Goal: Task Accomplishment & Management: Manage account settings

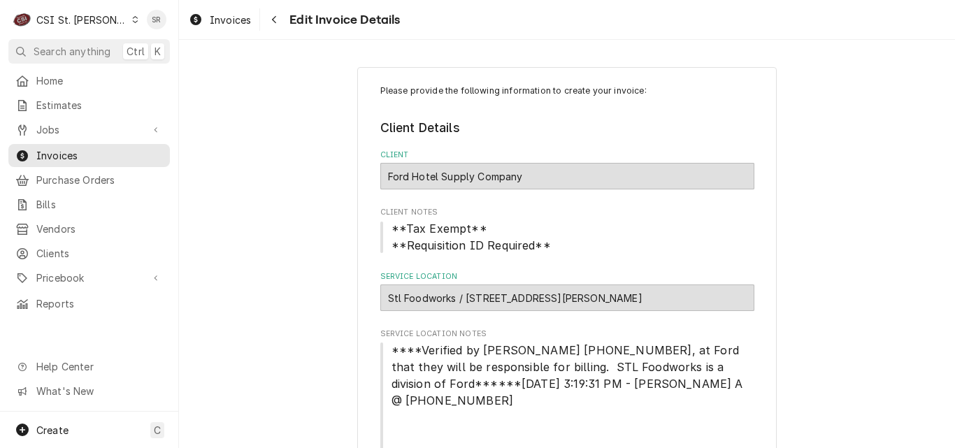
scroll to position [1495, 0]
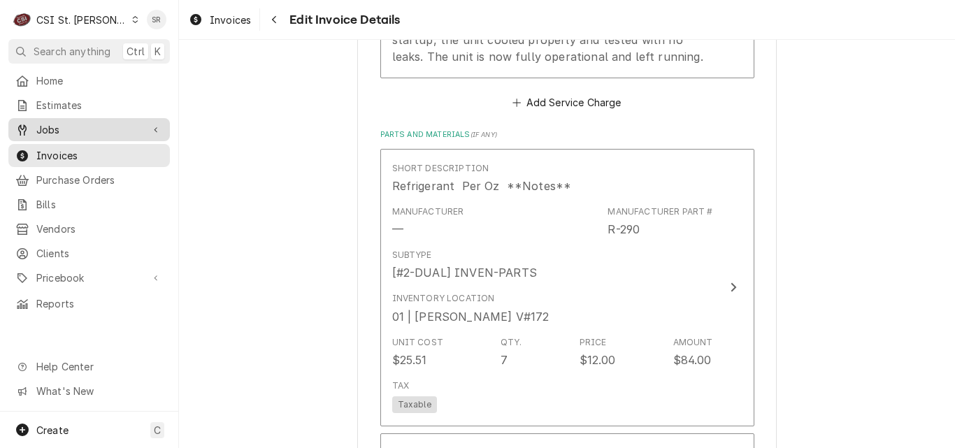
click at [69, 130] on span "Jobs" at bounding box center [89, 129] width 106 height 15
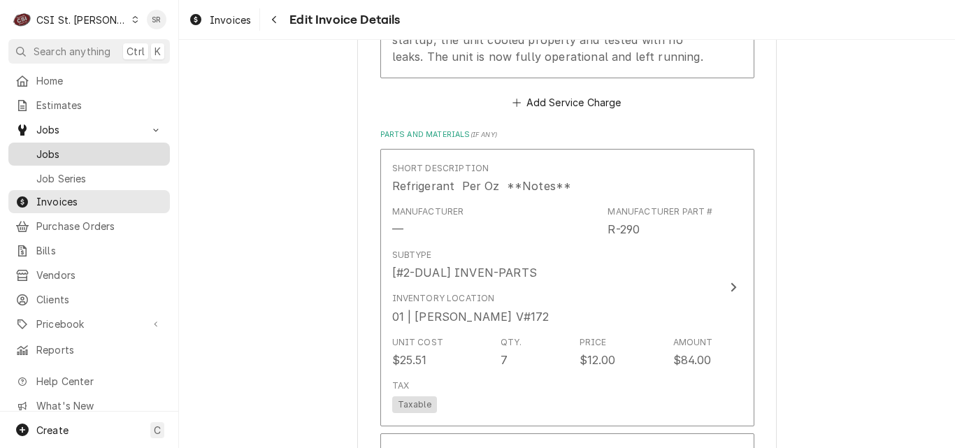
click at [59, 147] on span "Jobs" at bounding box center [99, 154] width 127 height 15
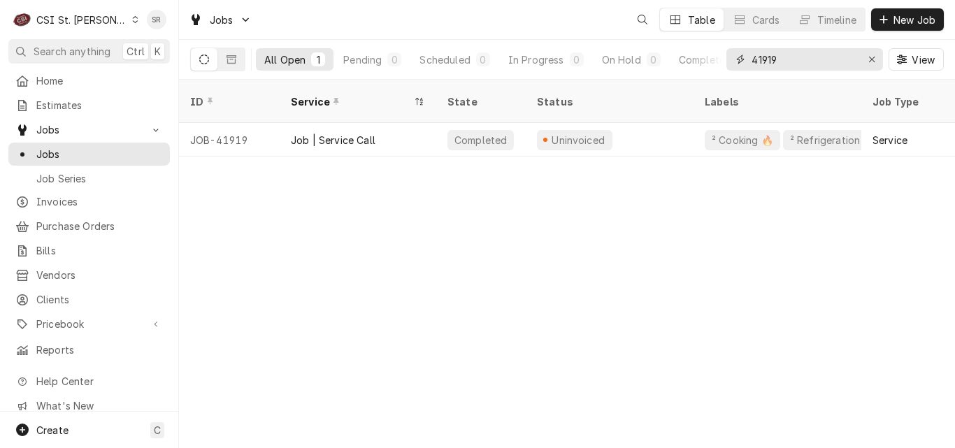
click at [813, 63] on input "41919" at bounding box center [804, 59] width 105 height 22
type input "4"
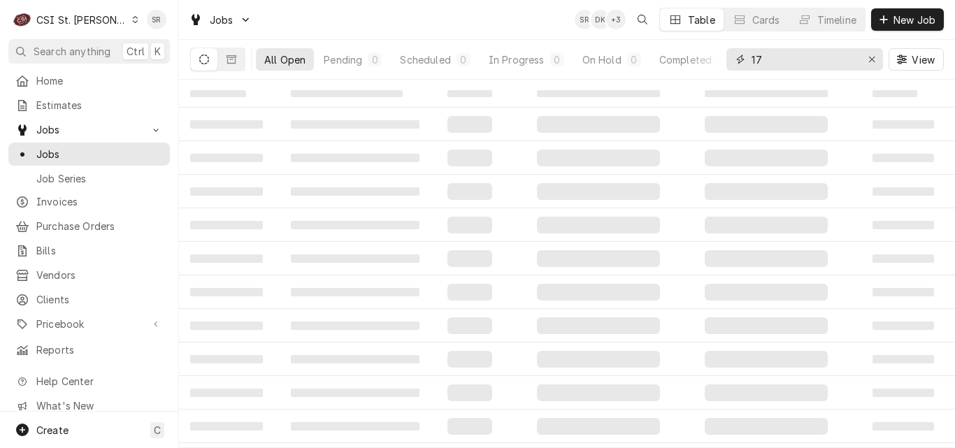
type input "1"
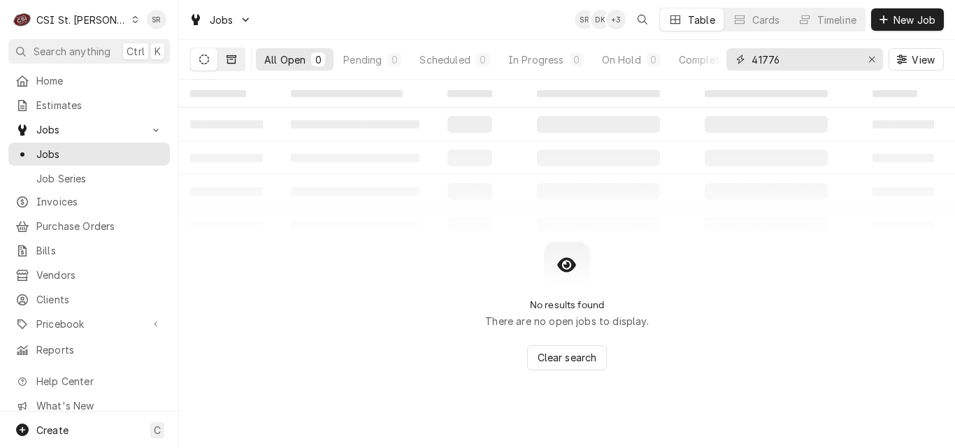
type input "41776"
click at [238, 62] on button "Dynamic Content Wrapper" at bounding box center [231, 59] width 27 height 22
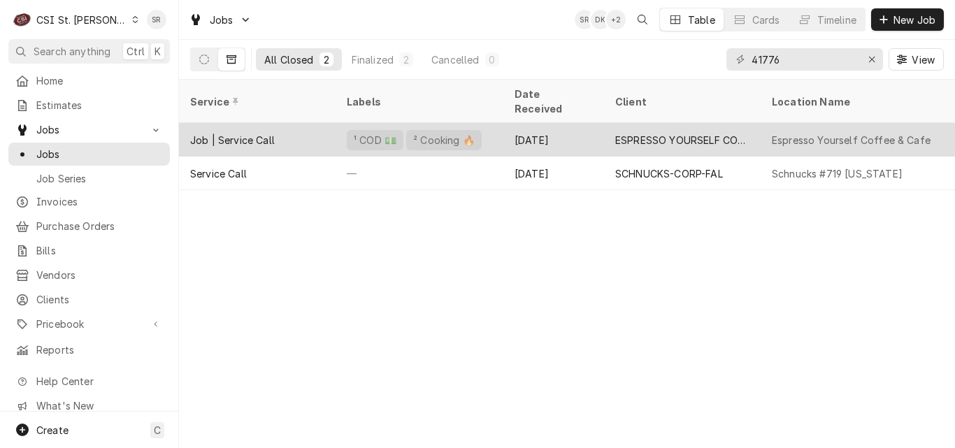
click at [294, 127] on div "Job | Service Call" at bounding box center [257, 140] width 157 height 34
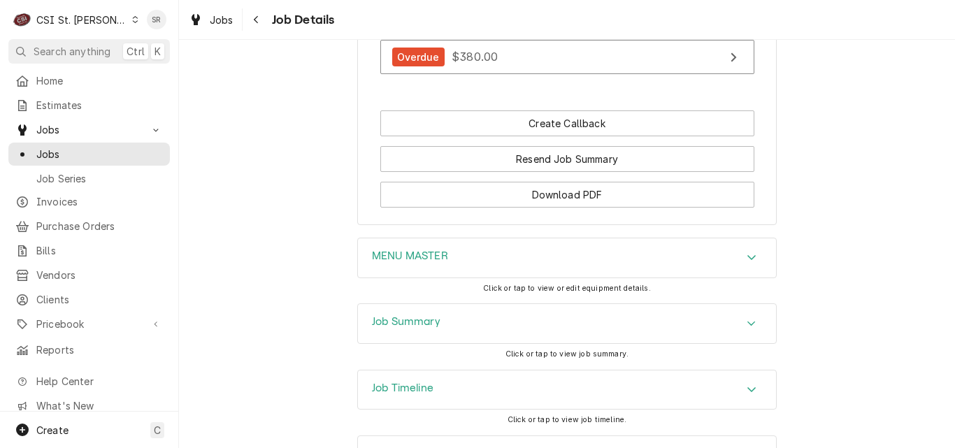
scroll to position [1717, 0]
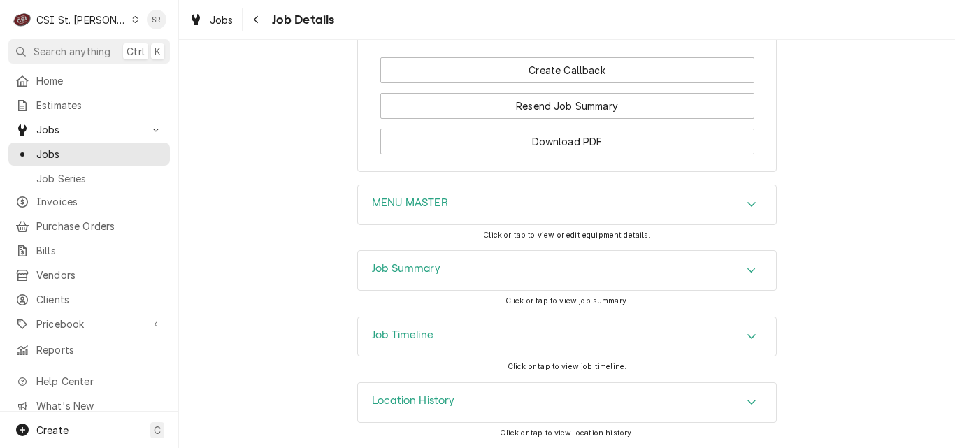
click at [415, 334] on h3 "Job Timeline" at bounding box center [403, 335] width 62 height 13
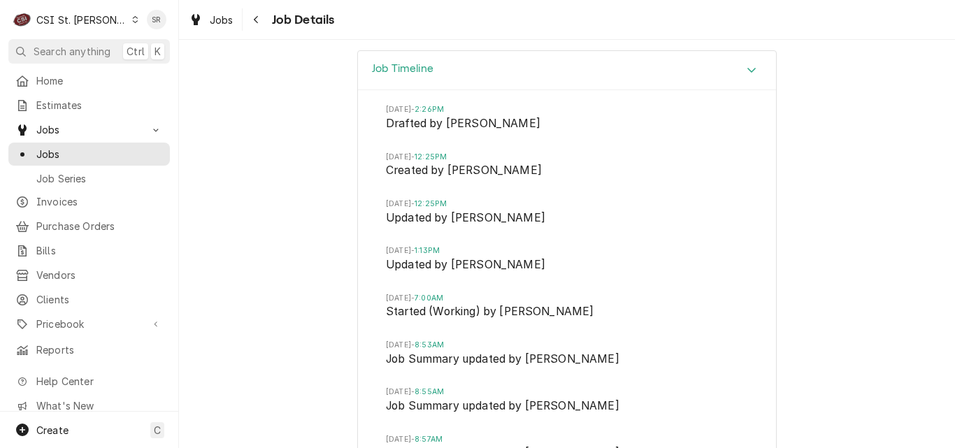
scroll to position [877, 0]
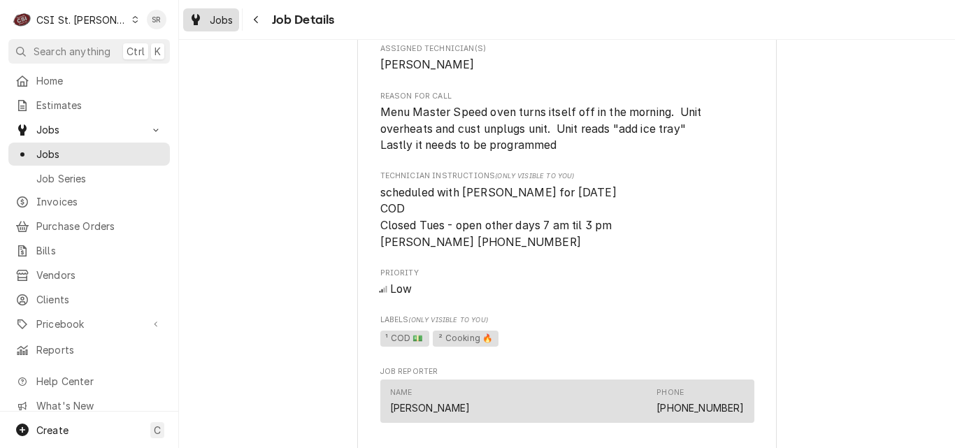
click at [211, 19] on span "Jobs" at bounding box center [222, 20] width 24 height 15
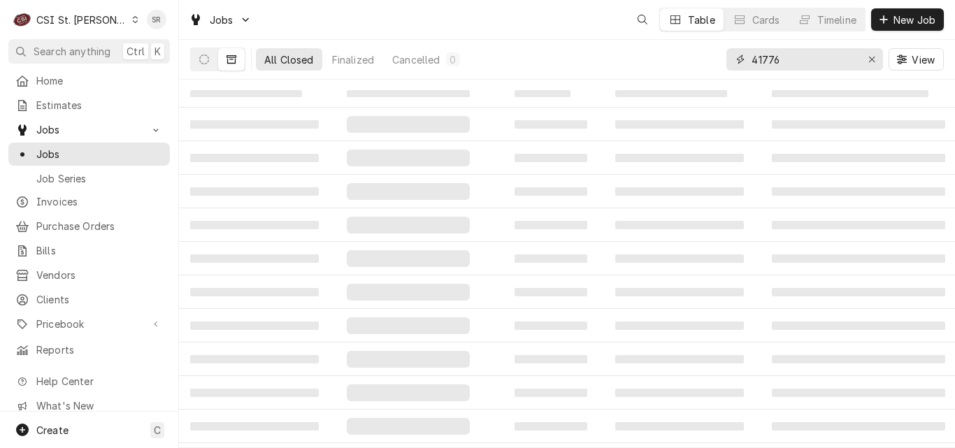
drag, startPoint x: 829, startPoint y: 60, endPoint x: 720, endPoint y: 62, distance: 108.4
click at [720, 62] on div "All Closed Finalized Cancelled 0 41776 View" at bounding box center [567, 59] width 754 height 39
type input "41643"
click at [203, 54] on button "Dynamic Content Wrapper" at bounding box center [204, 59] width 27 height 22
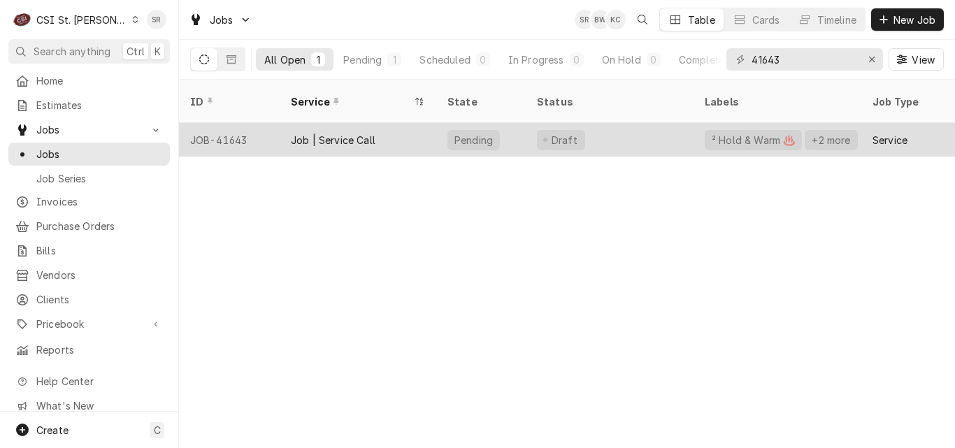
click at [313, 133] on div "Job | Service Call" at bounding box center [333, 140] width 85 height 15
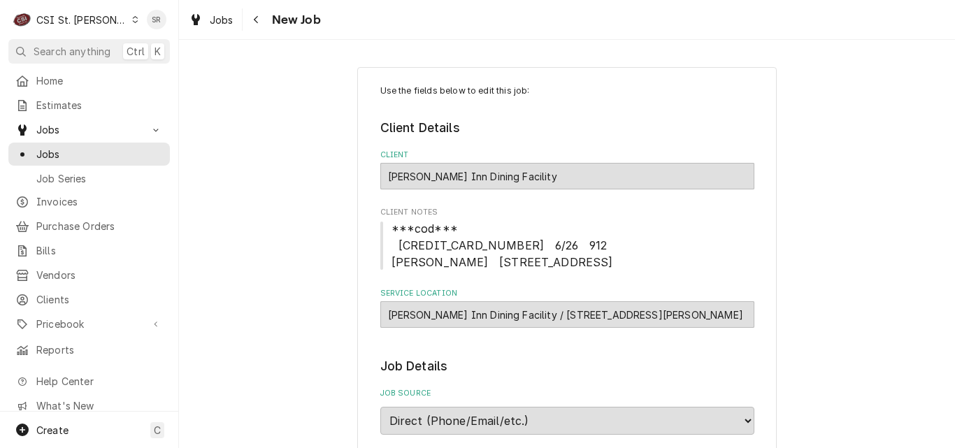
type textarea "x"
click at [610, 189] on div "[PERSON_NAME] Inn Dining Facility" at bounding box center [567, 176] width 374 height 27
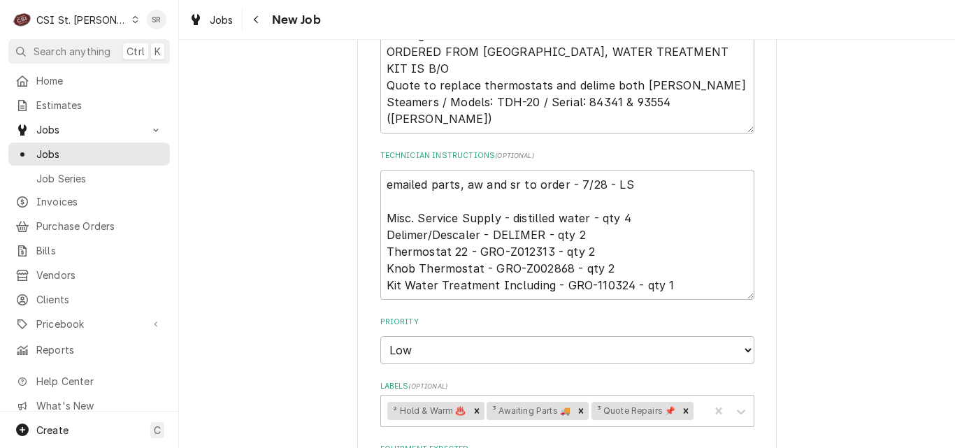
scroll to position [727, 0]
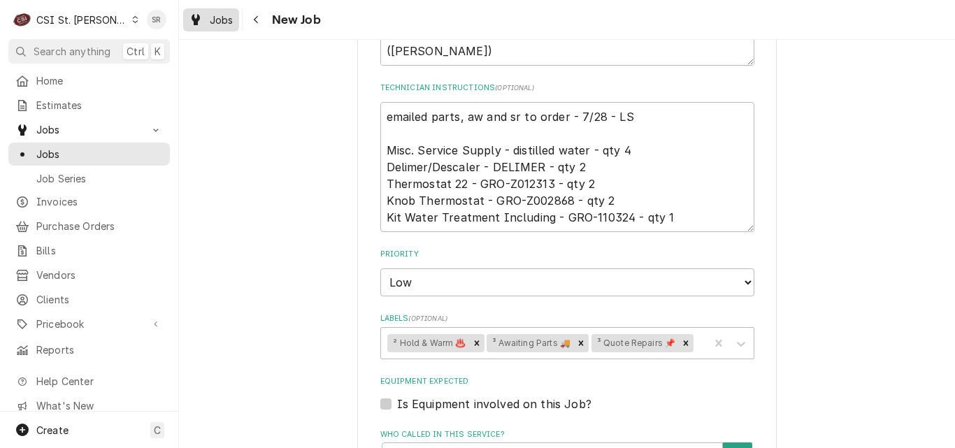
click at [220, 27] on div "Jobs" at bounding box center [211, 19] width 50 height 17
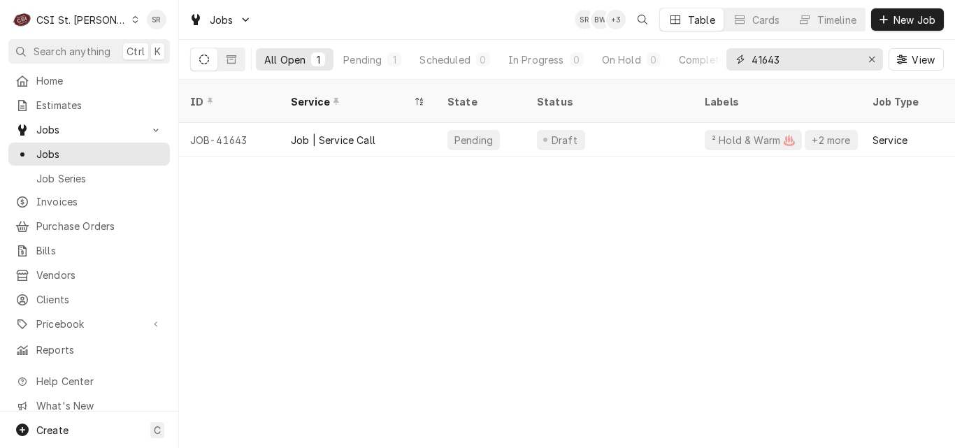
drag, startPoint x: 794, startPoint y: 61, endPoint x: 727, endPoint y: 43, distance: 70.0
click at [727, 43] on div "41643 View" at bounding box center [835, 59] width 217 height 39
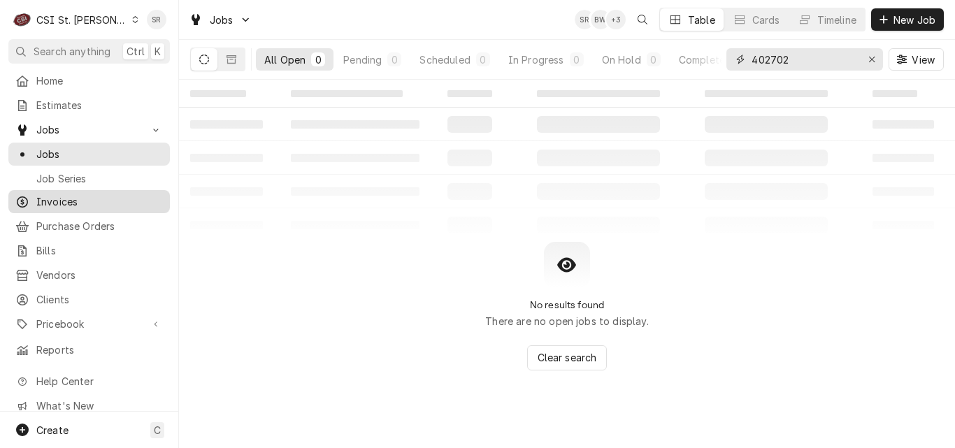
type input "402702"
click at [79, 200] on span "Invoices" at bounding box center [99, 201] width 127 height 15
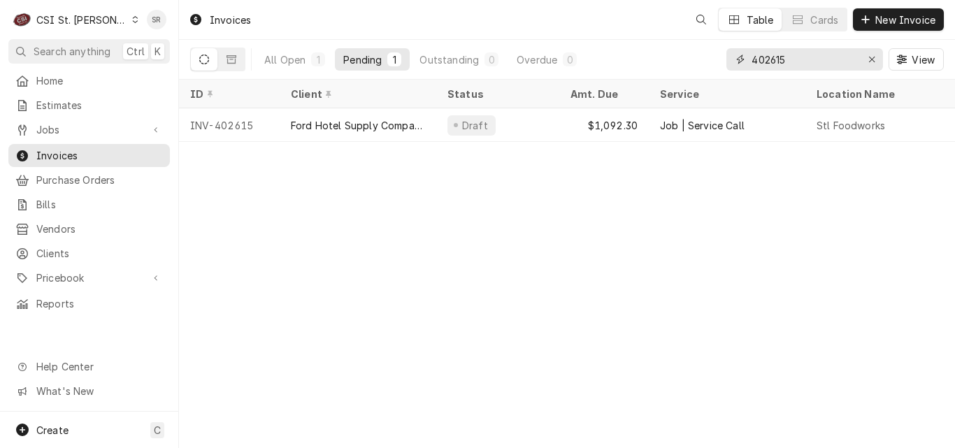
click at [792, 62] on input "402615" at bounding box center [804, 59] width 105 height 22
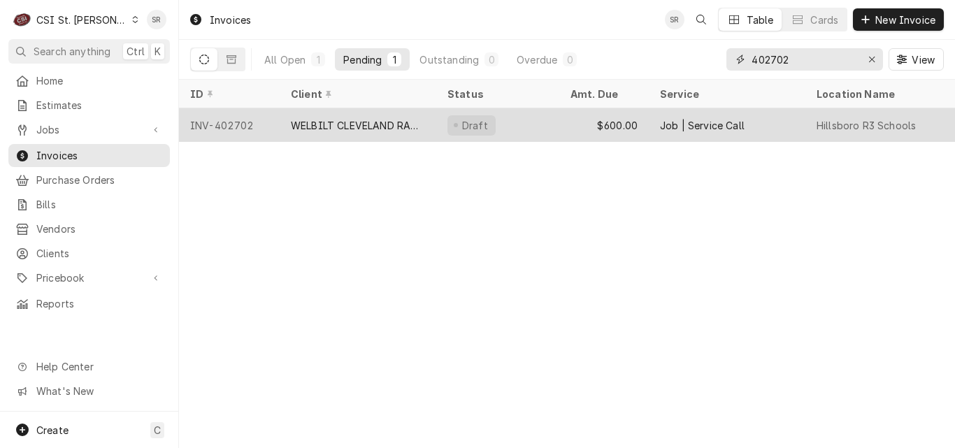
type input "402702"
click at [492, 122] on div "Draft" at bounding box center [497, 125] width 123 height 34
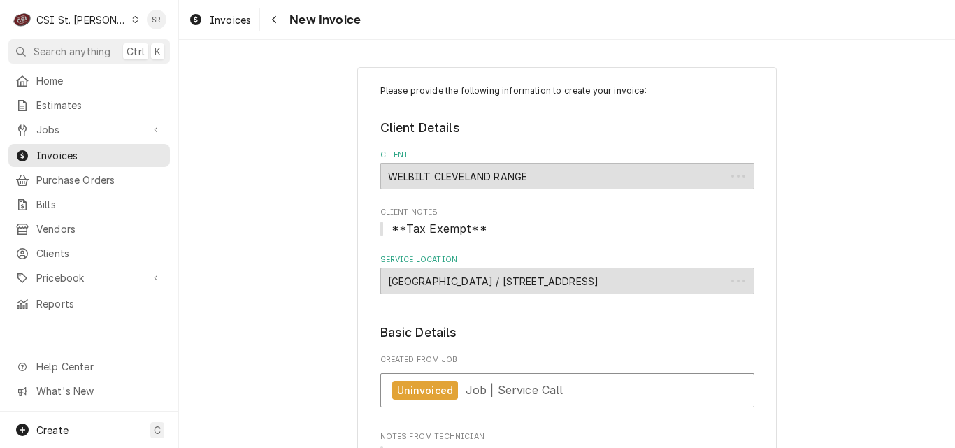
type textarea "x"
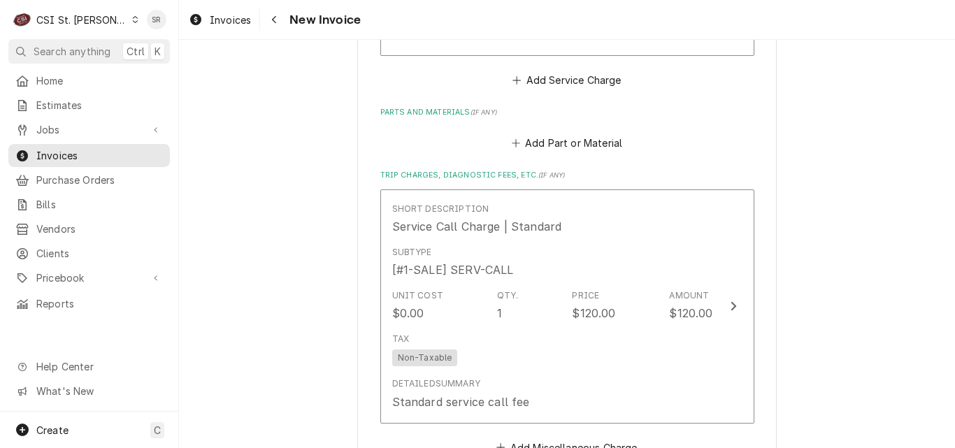
scroll to position [1839, 0]
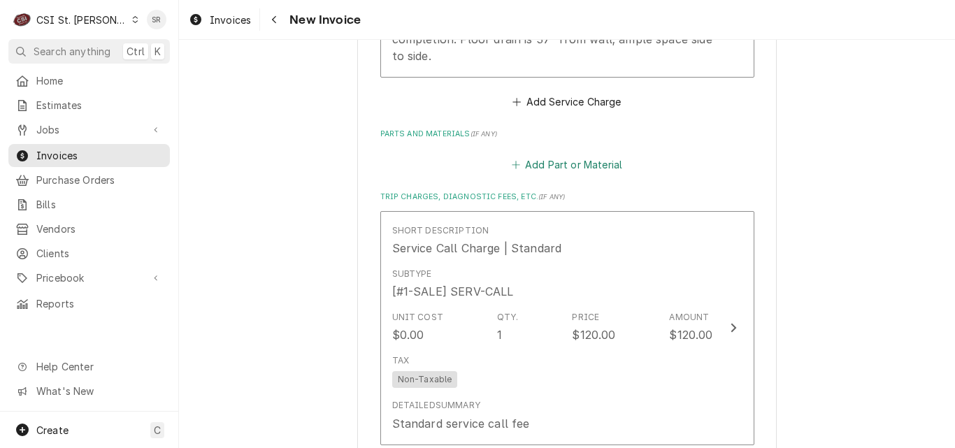
click at [529, 155] on button "Add Part or Material" at bounding box center [566, 165] width 115 height 20
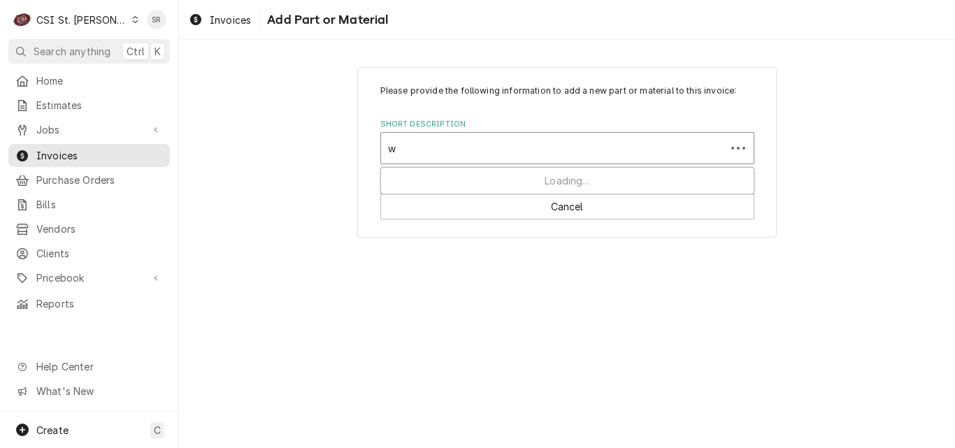
click at [452, 145] on div "w" at bounding box center [553, 148] width 331 height 25
type input "water test kit"
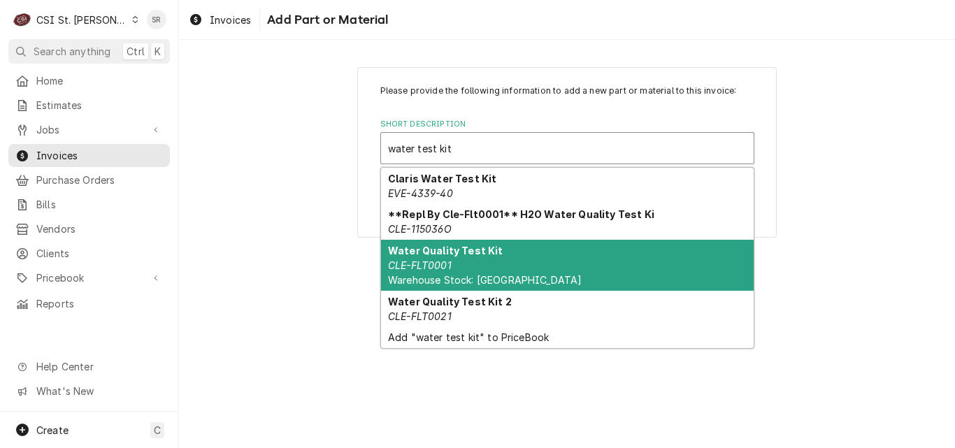
click at [557, 270] on div "Water Quality Test Kit CLE-FLT0001 Warehouse Stock: Cleveland" at bounding box center [567, 265] width 373 height 51
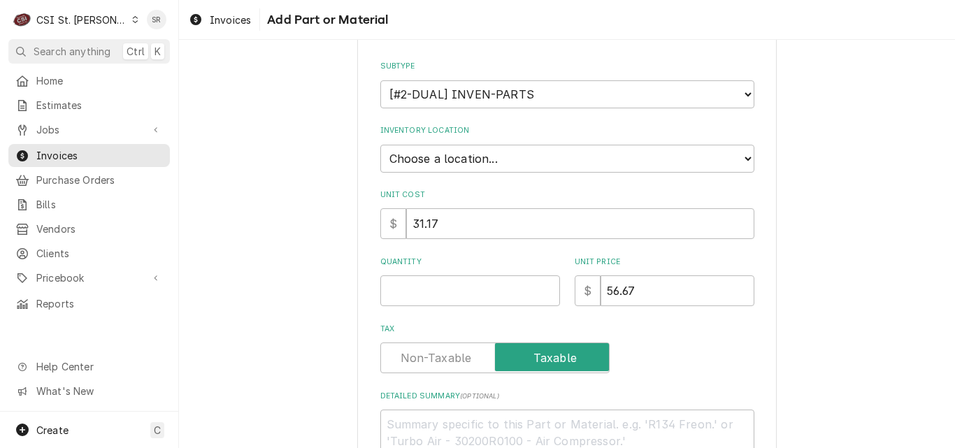
scroll to position [201, 0]
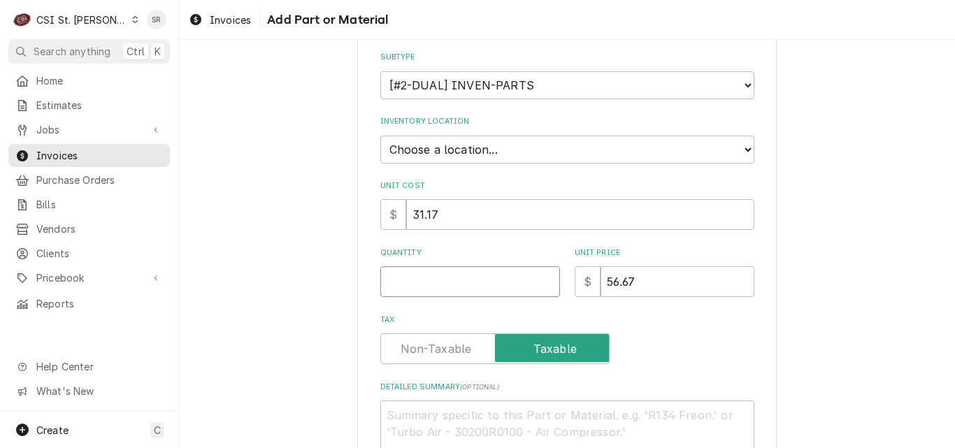
click at [416, 283] on input "Quantity" at bounding box center [470, 281] width 180 height 31
type textarea "x"
type input "1"
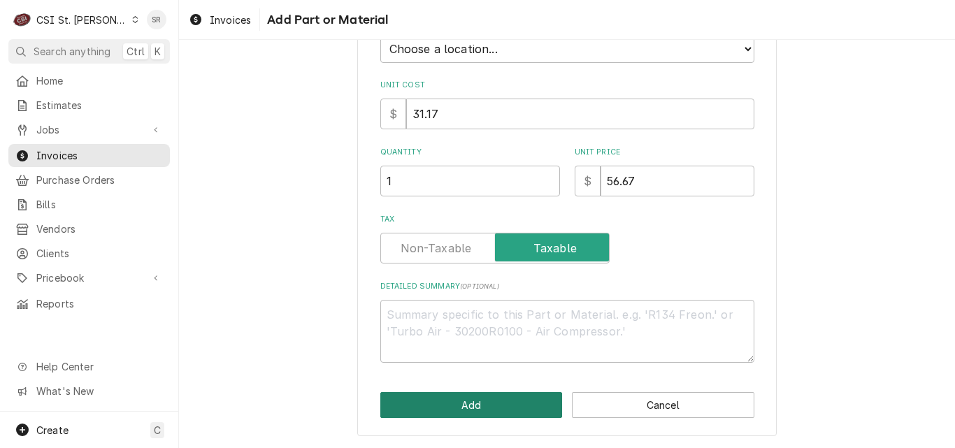
click at [457, 403] on button "Add" at bounding box center [471, 405] width 183 height 26
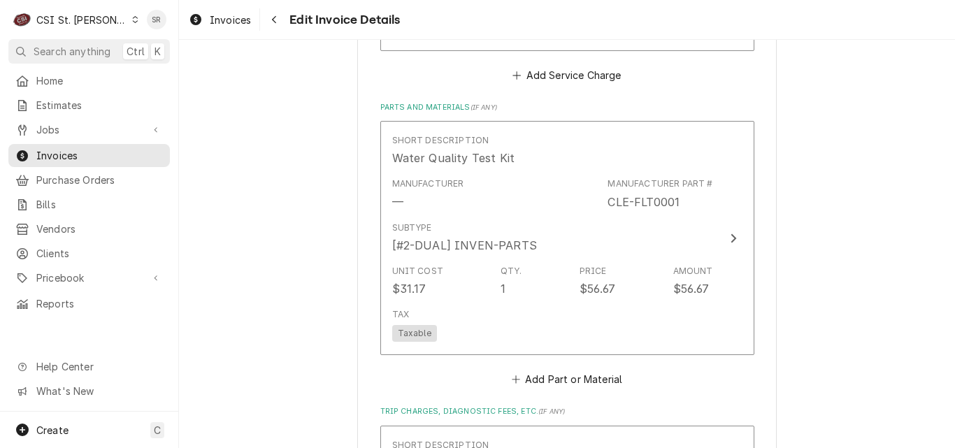
scroll to position [2787, 0]
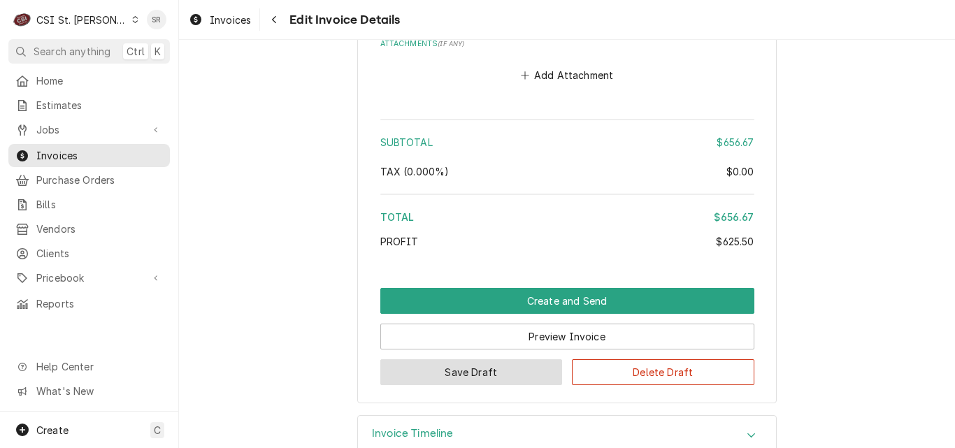
click at [471, 359] on button "Save Draft" at bounding box center [471, 372] width 183 height 26
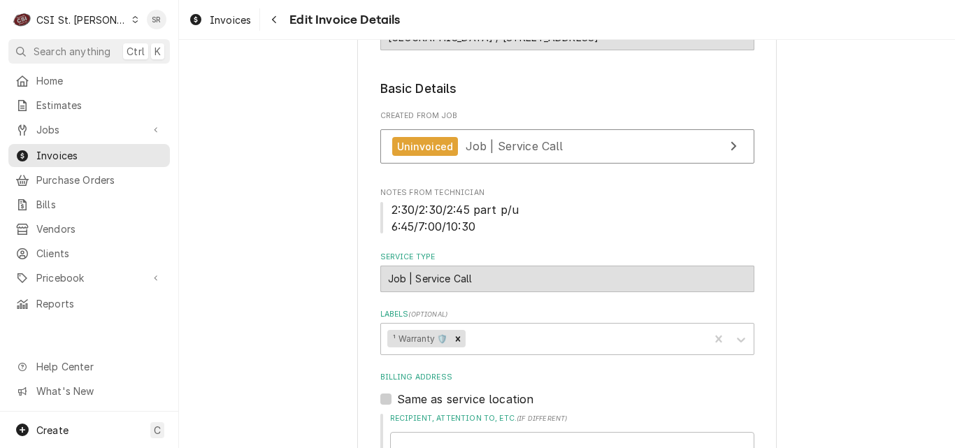
scroll to position [178, 0]
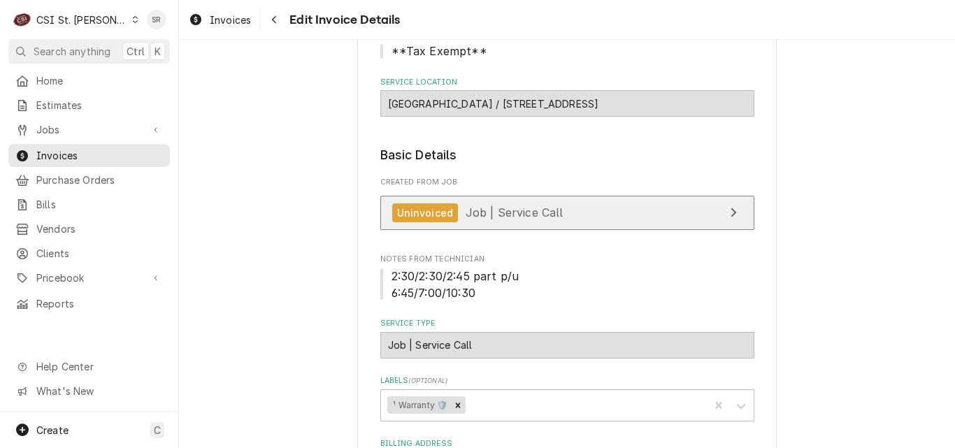
click at [602, 203] on link "Uninvoiced Job | Service Call" at bounding box center [567, 213] width 374 height 34
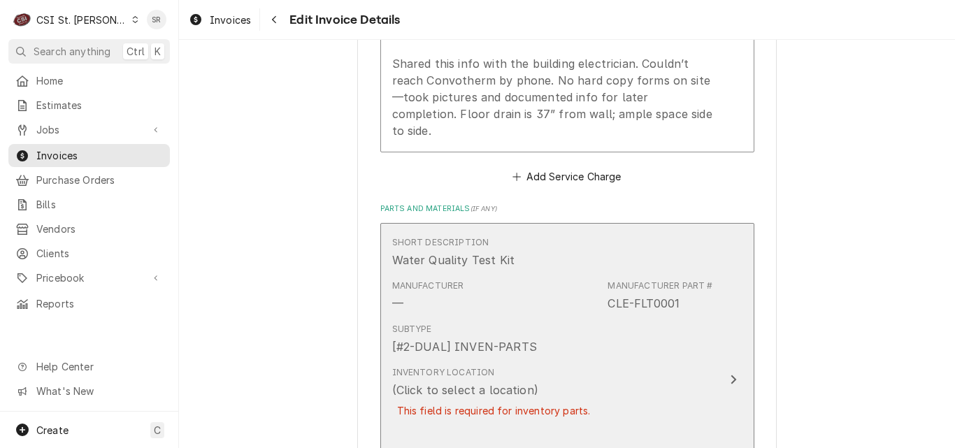
click at [553, 274] on div "Manufacturer — Manufacturer Part # CLE-FLT0001" at bounding box center [552, 295] width 321 height 43
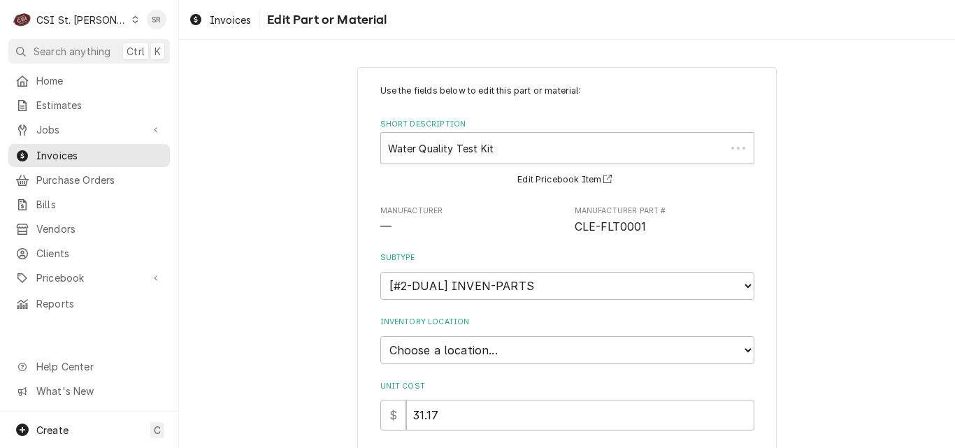
type textarea "x"
click at [422, 343] on select "Choose a location... 00 | STL WAREHOUSE 01 | CHUCK WAMBOLDT V#93 01 | COURTNEY …" at bounding box center [567, 350] width 374 height 28
select select "1466"
click at [380, 336] on select "Choose a location... 00 | STL WAREHOUSE 01 | CHUCK WAMBOLDT V#93 01 | COURTNEY …" at bounding box center [567, 350] width 374 height 28
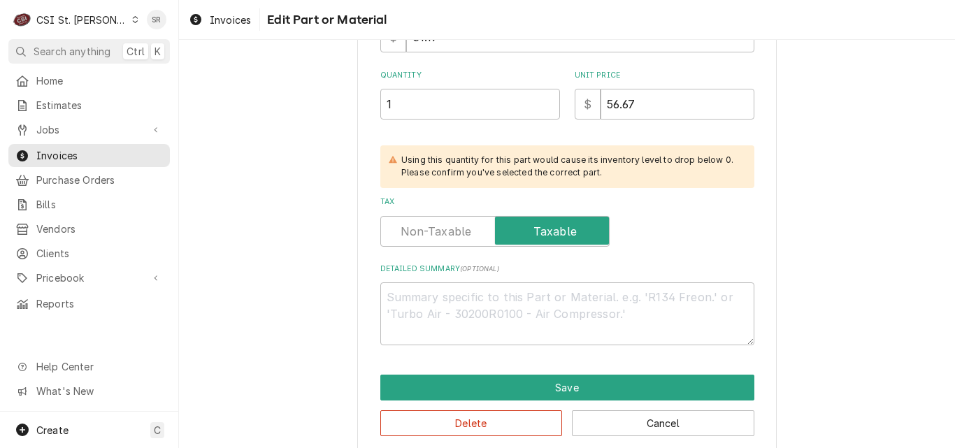
scroll to position [392, 0]
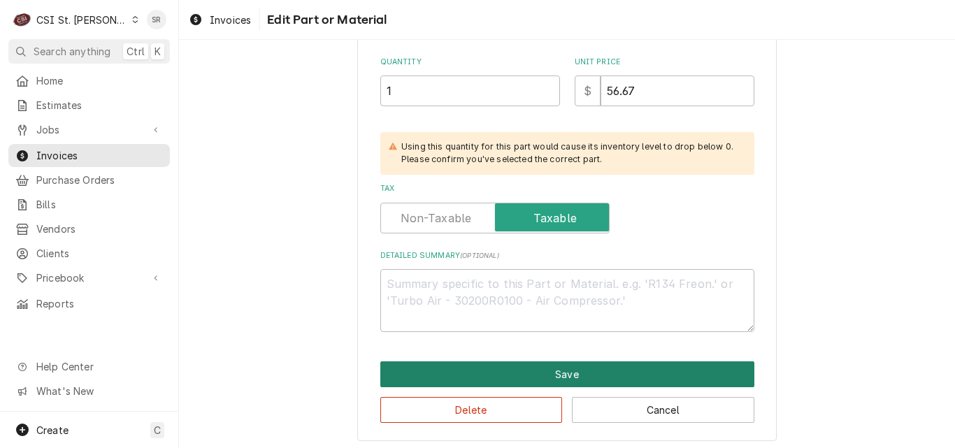
click at [592, 382] on button "Save" at bounding box center [567, 375] width 374 height 26
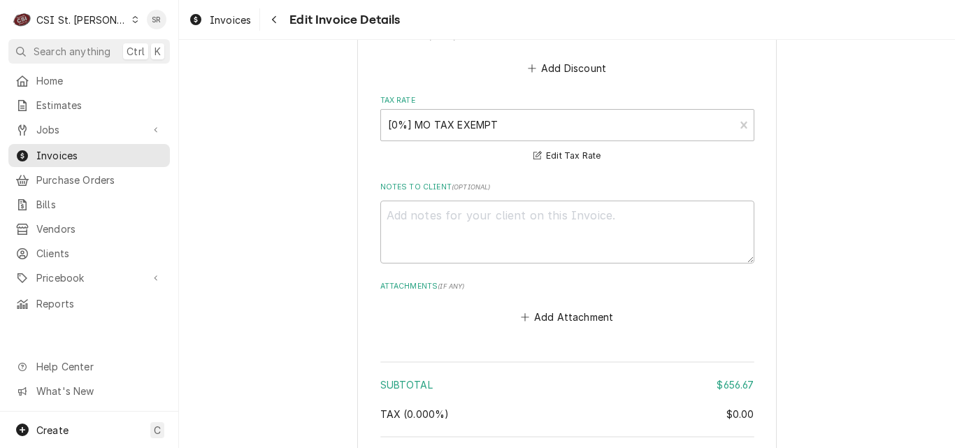
scroll to position [2898, 0]
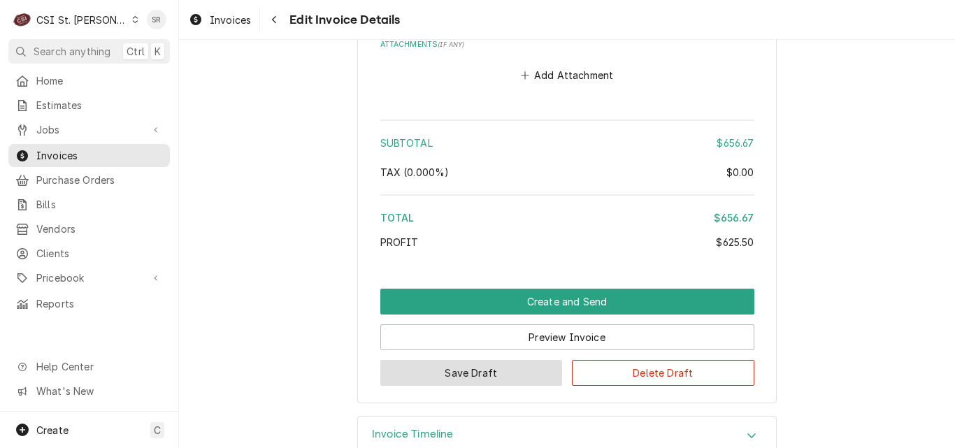
click at [458, 360] on button "Save Draft" at bounding box center [471, 373] width 183 height 26
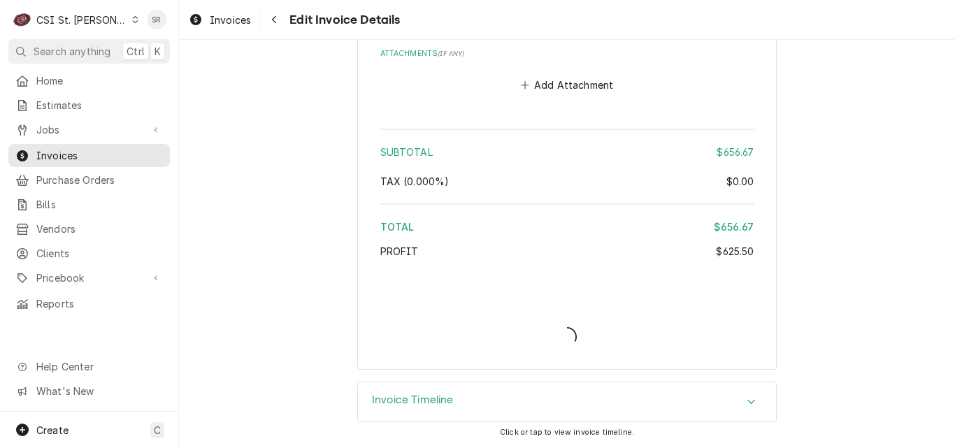
scroll to position [2823, 0]
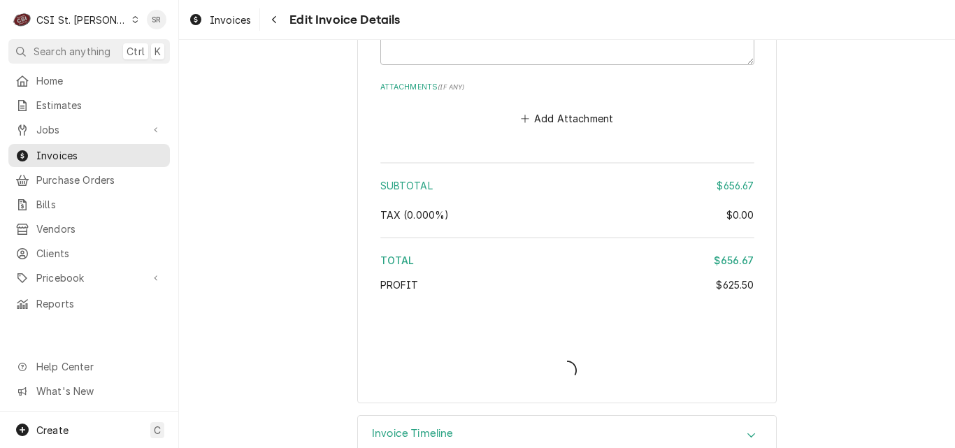
type textarea "x"
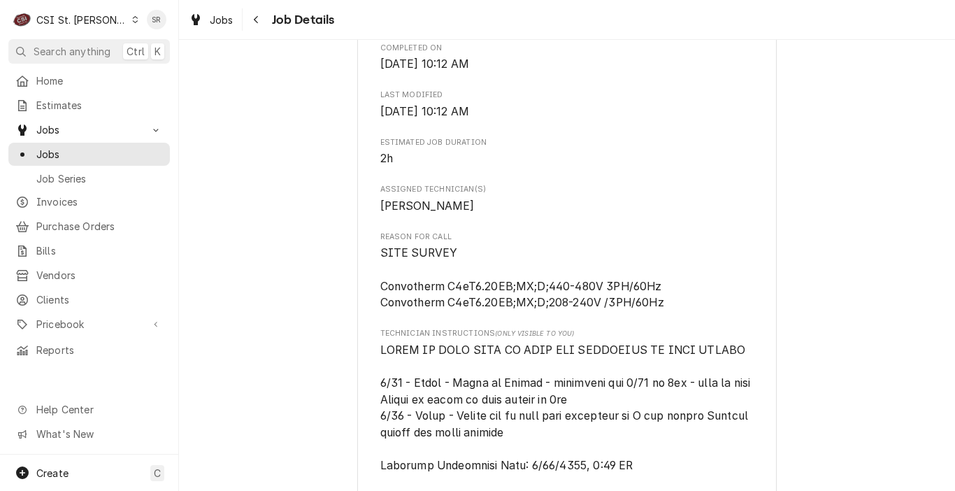
scroll to position [615, 0]
